Goal: Check status: Check status

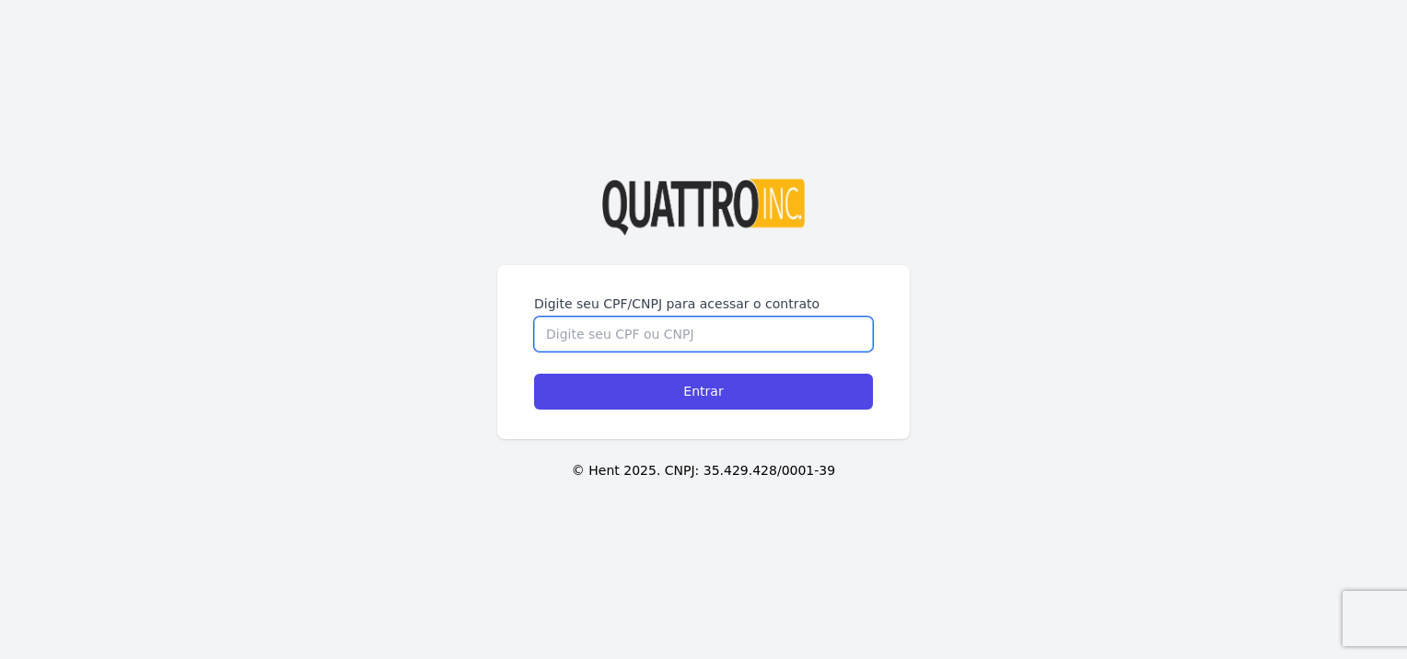
click at [651, 339] on input "Digite seu CPF/CNPJ para acessar o contrato" at bounding box center [703, 334] width 339 height 35
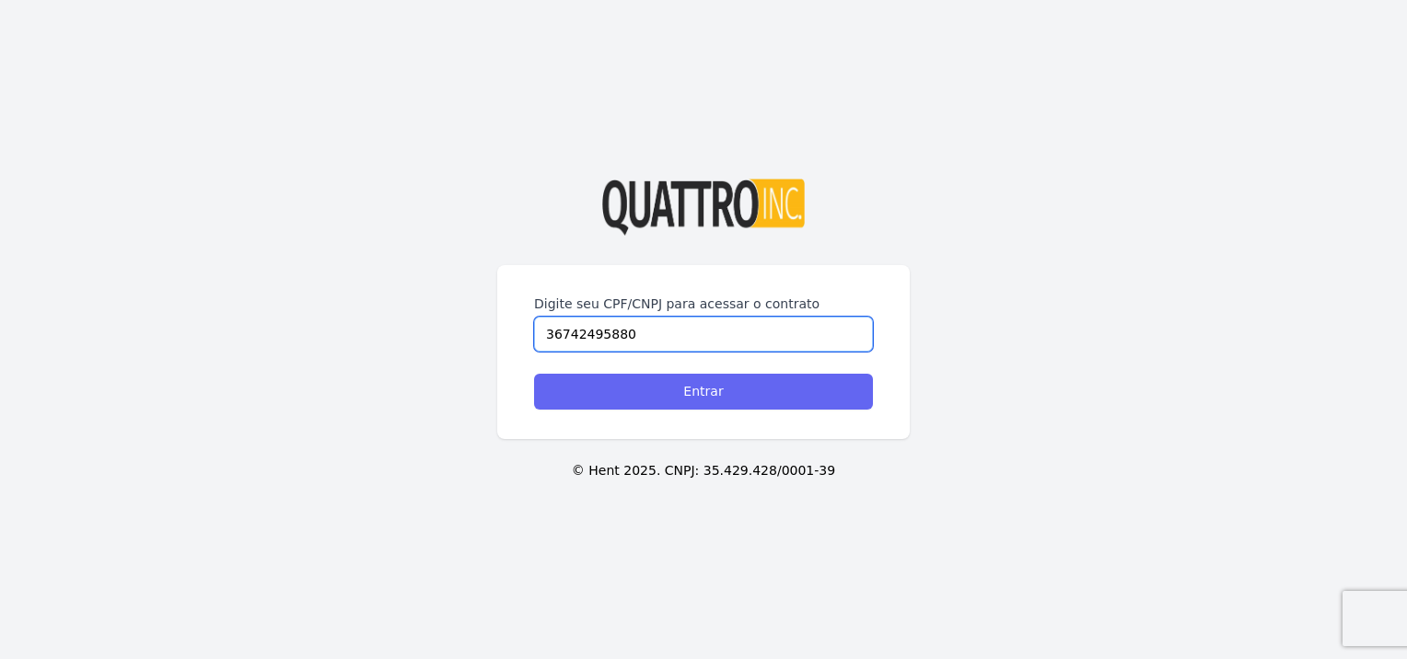
type input "36742495880"
click at [648, 395] on input "Entrar" at bounding box center [703, 392] width 339 height 36
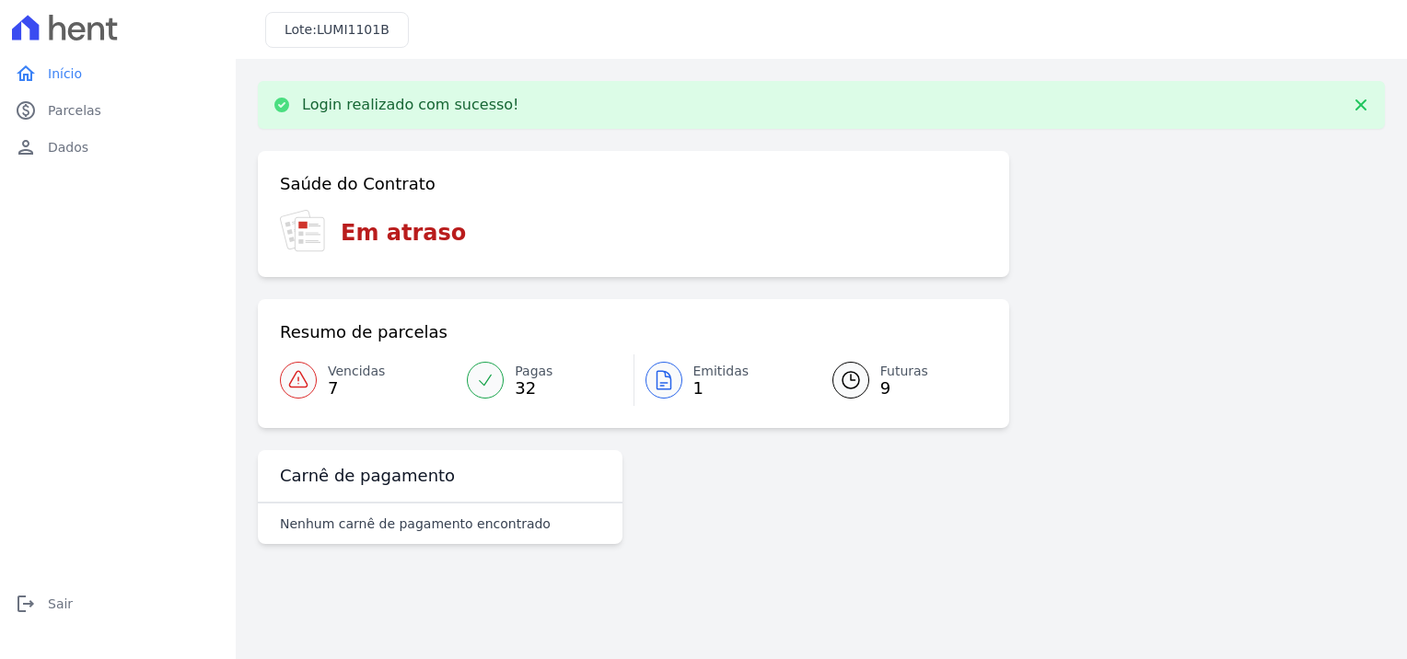
click at [695, 387] on span "1" at bounding box center [721, 388] width 56 height 15
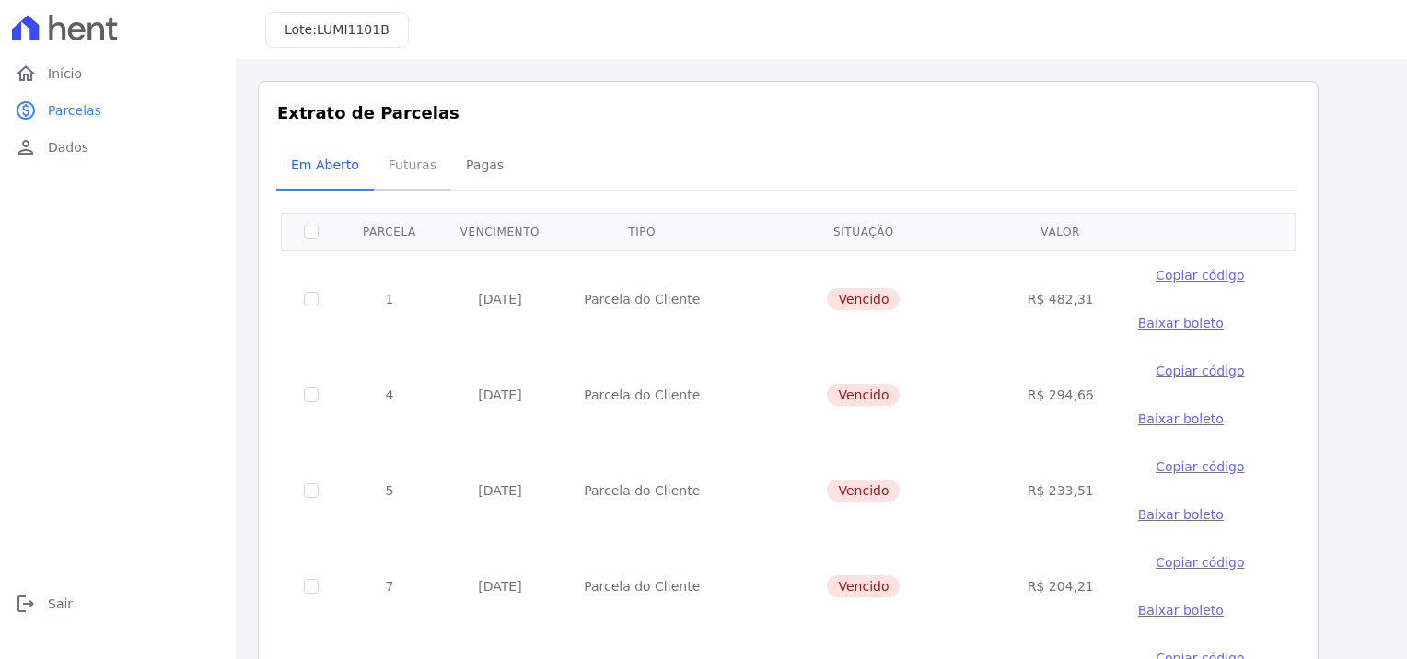
click at [409, 157] on span "Futuras" at bounding box center [412, 164] width 70 height 37
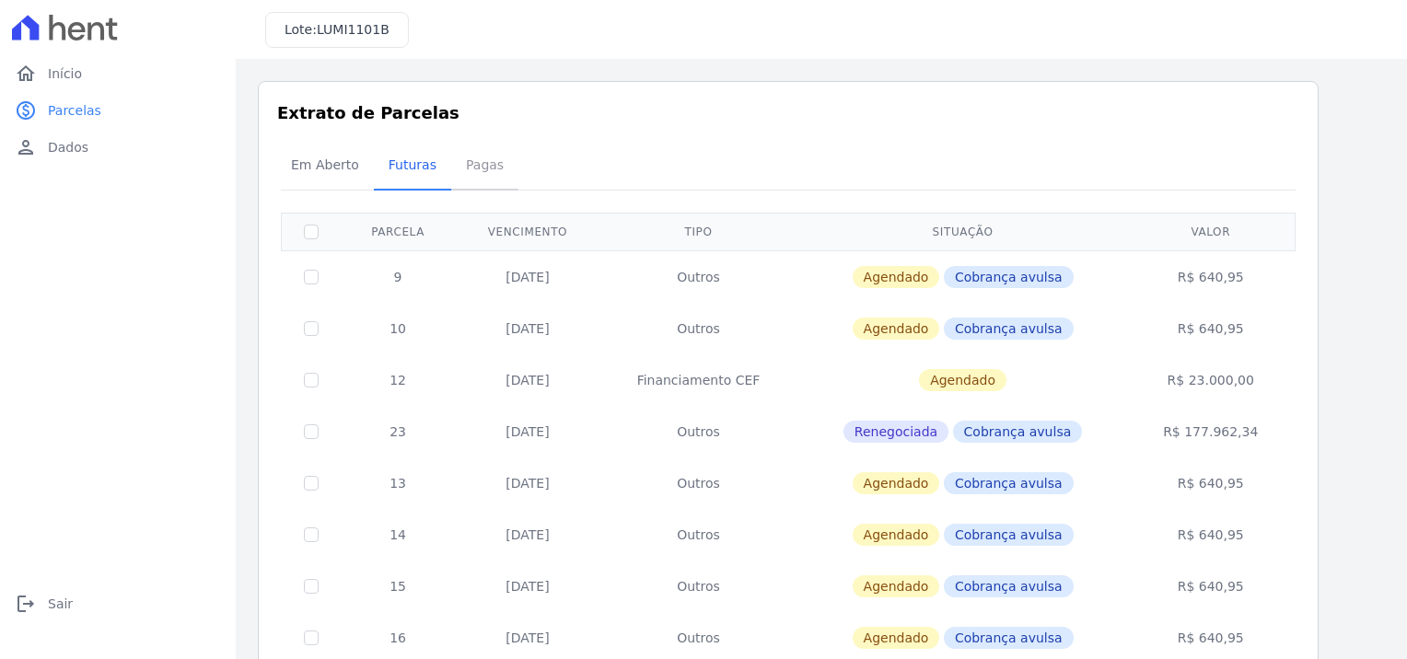
click at [480, 171] on span "Pagas" at bounding box center [485, 164] width 60 height 37
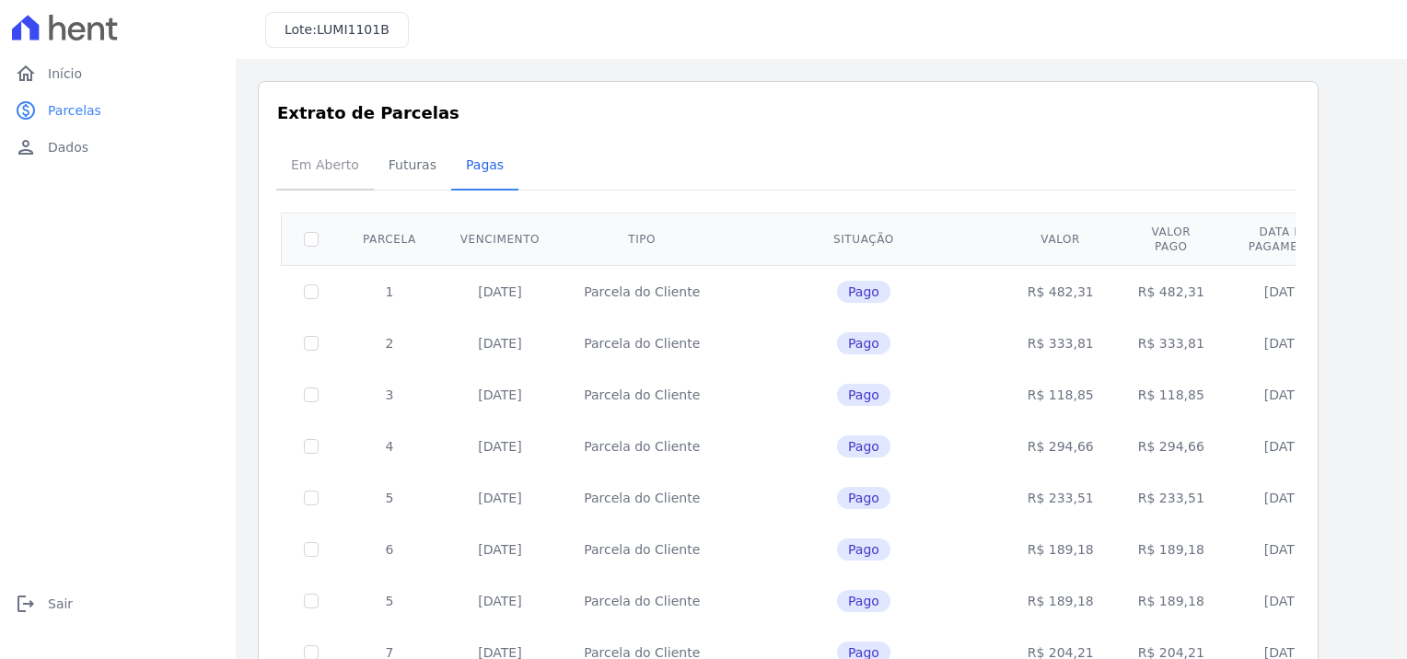
click at [342, 166] on span "Em Aberto" at bounding box center [325, 164] width 90 height 37
